Goal: Task Accomplishment & Management: Use online tool/utility

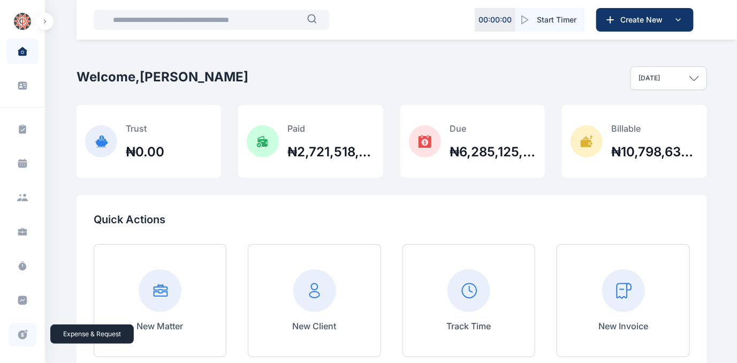
click at [20, 333] on icon at bounding box center [22, 334] width 11 height 11
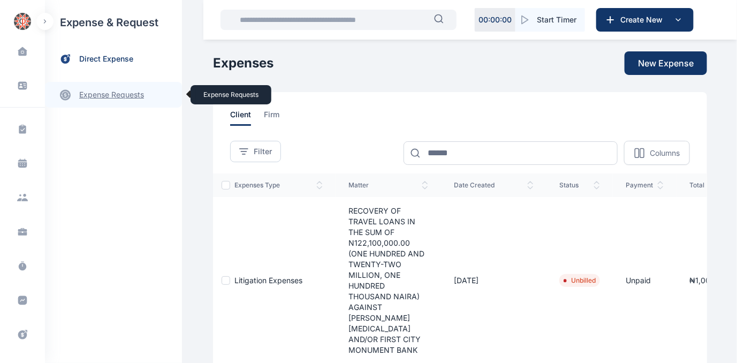
click at [86, 95] on link "expense requests expense requests" at bounding box center [113, 95] width 137 height 26
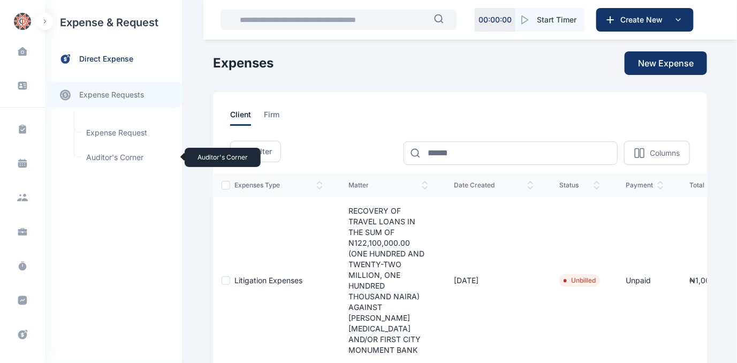
click at [97, 155] on span "Auditor's Corner Auditor's Corner" at bounding box center [128, 157] width 97 height 20
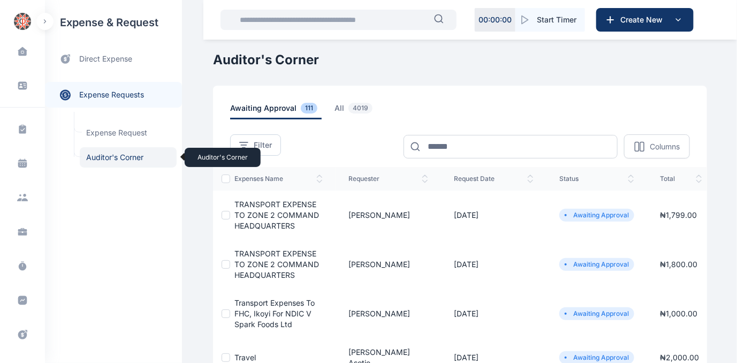
click at [98, 157] on span "Auditor's Corner Auditor's Corner" at bounding box center [128, 157] width 97 height 20
click at [335, 107] on span "all 4019" at bounding box center [356, 111] width 42 height 17
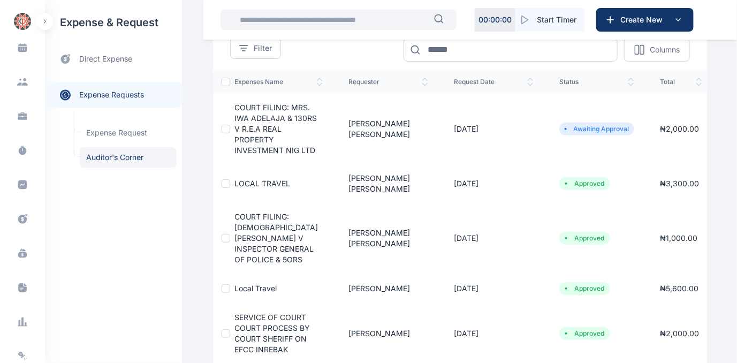
scroll to position [116, 0]
click at [98, 156] on span "Auditor's Corner Auditor's Corner" at bounding box center [128, 157] width 97 height 20
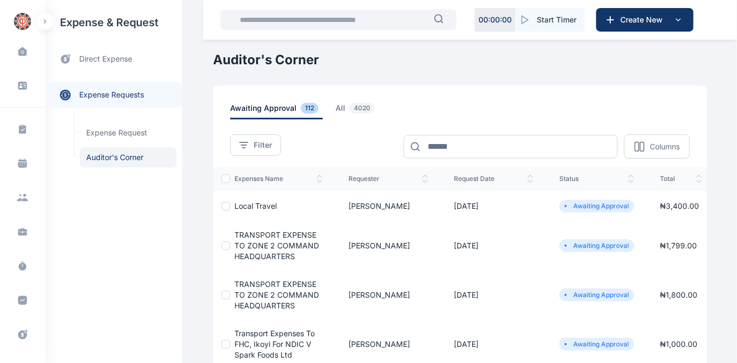
click at [249, 206] on span "Local Travel" at bounding box center [256, 205] width 42 height 9
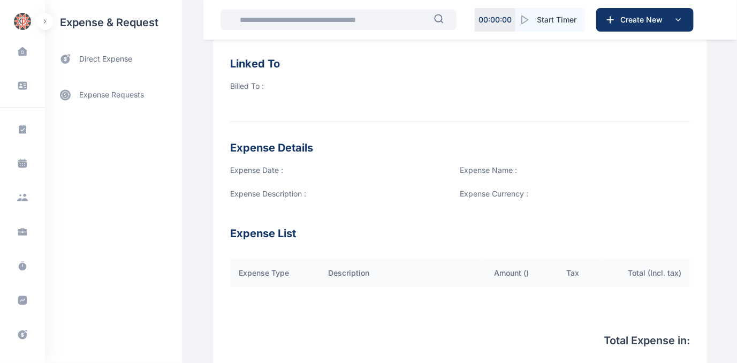
scroll to position [57, 0]
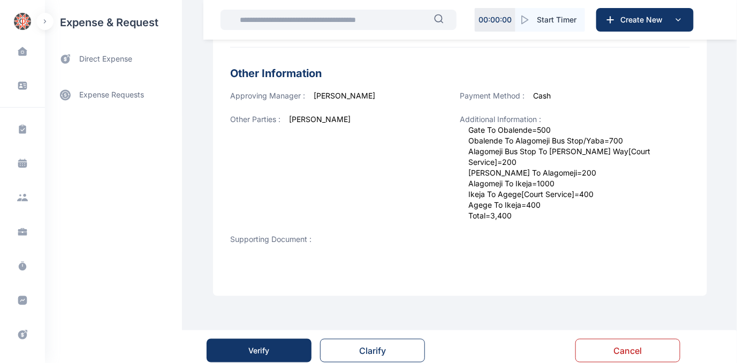
scroll to position [428, 0]
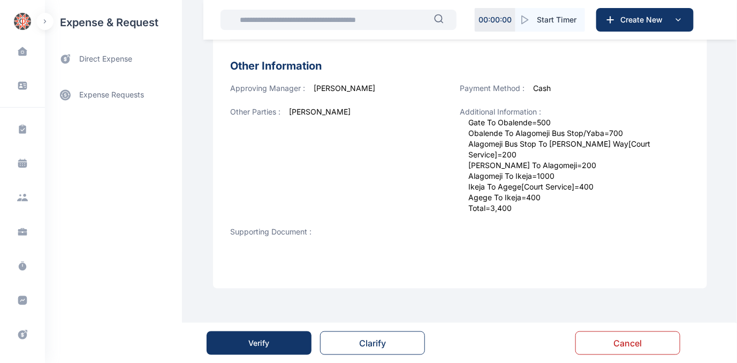
click at [250, 345] on div "Verify" at bounding box center [259, 343] width 21 height 11
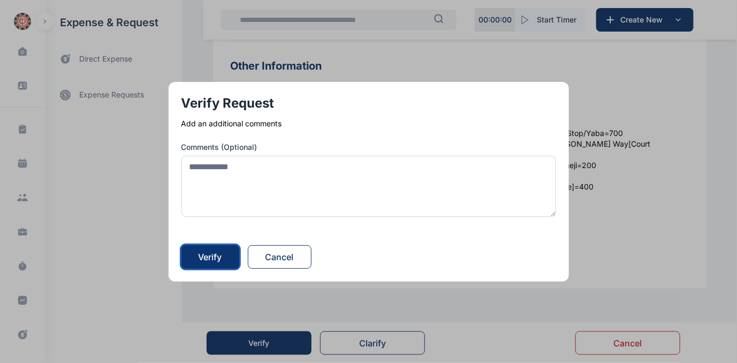
click at [211, 258] on div "Verify" at bounding box center [211, 257] width 24 height 13
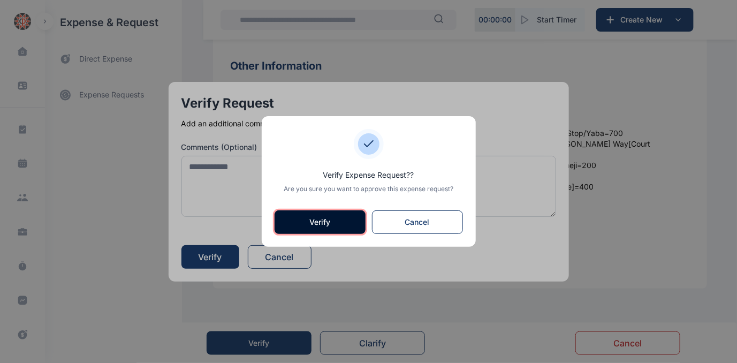
click at [301, 222] on button "Verify" at bounding box center [320, 222] width 91 height 24
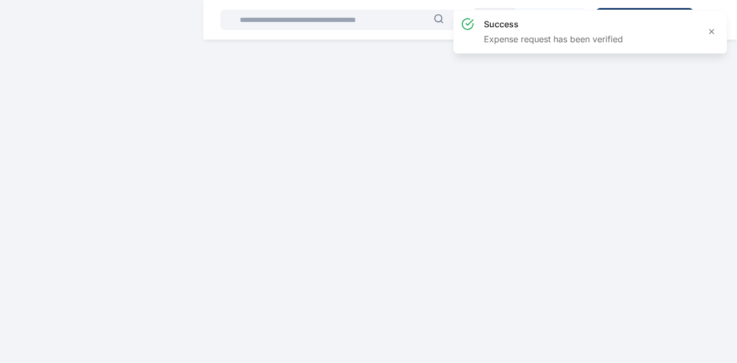
scroll to position [0, 0]
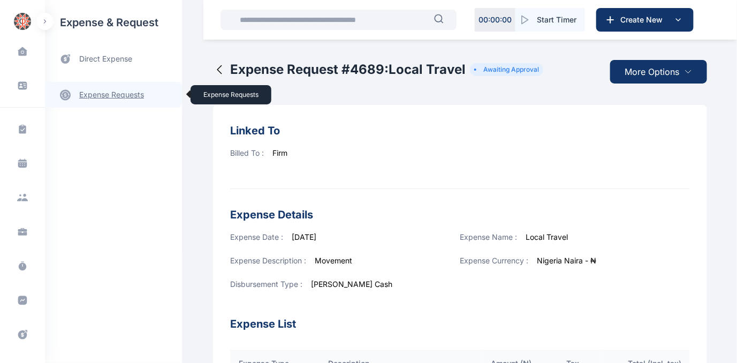
click at [127, 95] on link "expense requests expense requests" at bounding box center [113, 95] width 137 height 26
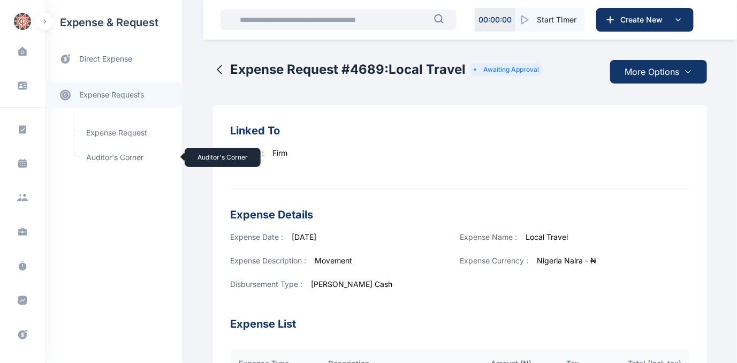
click at [100, 158] on span "Auditor's Corner Auditor's Corner" at bounding box center [128, 157] width 97 height 20
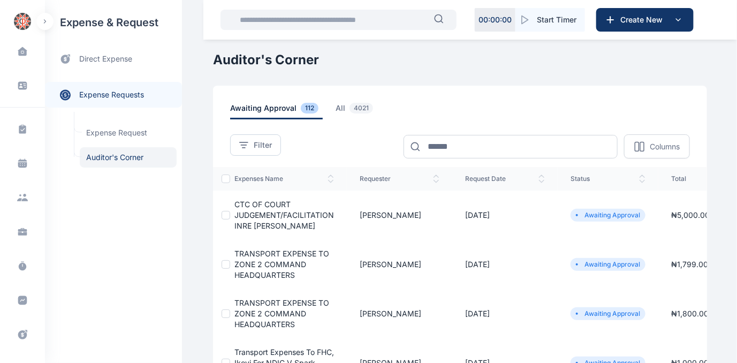
click at [253, 214] on span "CTC OF COURT JUDGEMENT/FACILITATION INRE JOSIAH V REAN" at bounding box center [285, 215] width 100 height 31
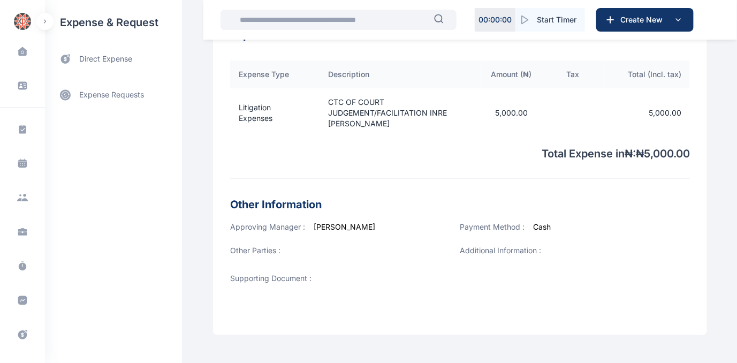
scroll to position [403, 0]
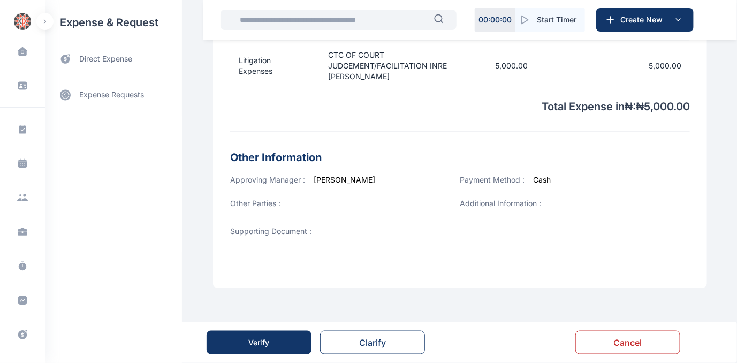
click at [251, 342] on div "Verify" at bounding box center [259, 342] width 21 height 11
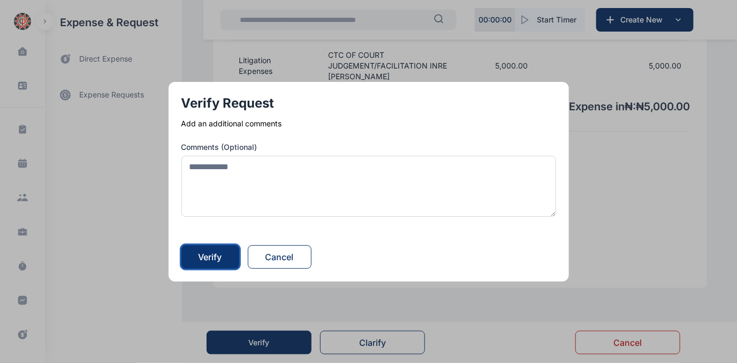
click at [222, 255] on div "Verify" at bounding box center [211, 257] width 24 height 13
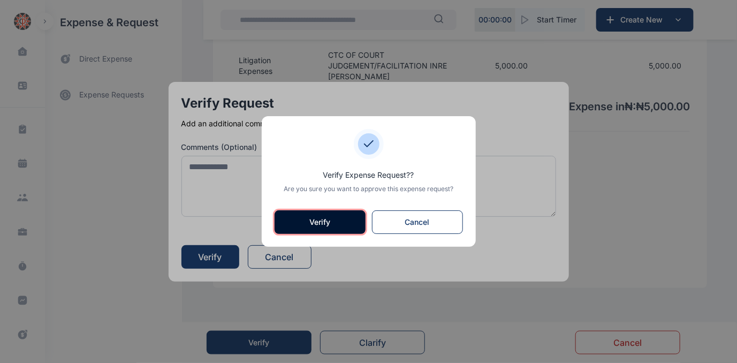
click at [314, 226] on button "Verify" at bounding box center [320, 222] width 91 height 24
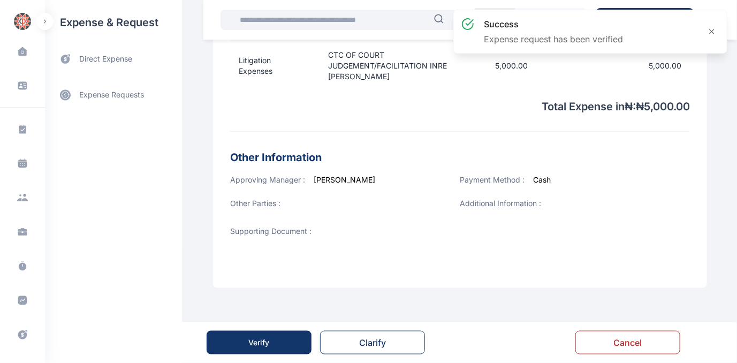
scroll to position [0, 0]
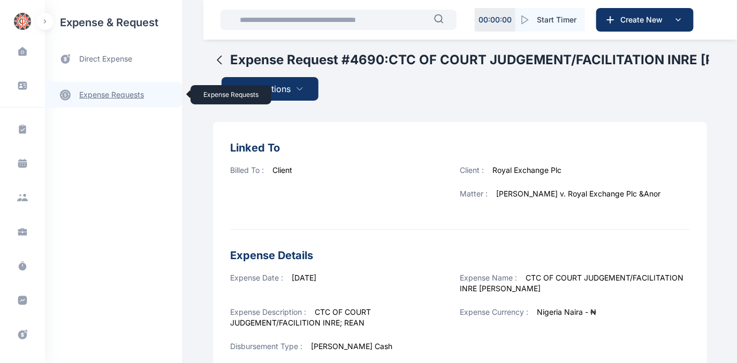
click at [116, 94] on link "expense requests expense requests" at bounding box center [113, 95] width 137 height 26
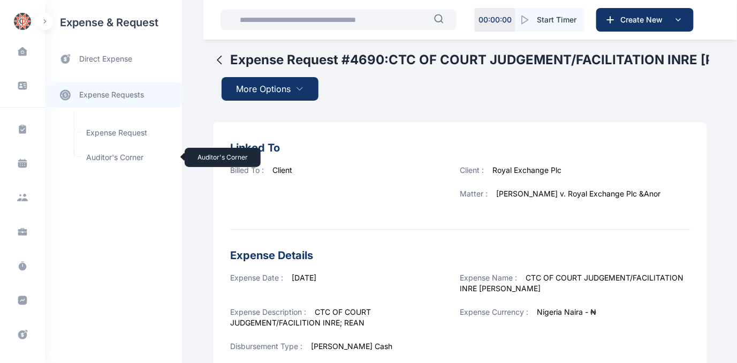
click at [90, 153] on span "Auditor's Corner Auditor's Corner" at bounding box center [128, 157] width 97 height 20
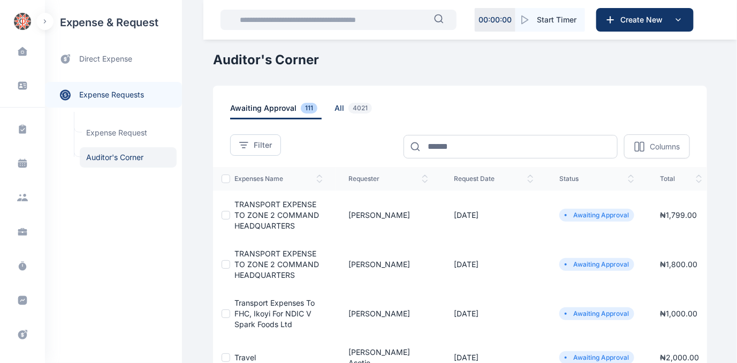
click at [335, 106] on span "all 4021" at bounding box center [356, 111] width 42 height 17
